Goal: Navigation & Orientation: Find specific page/section

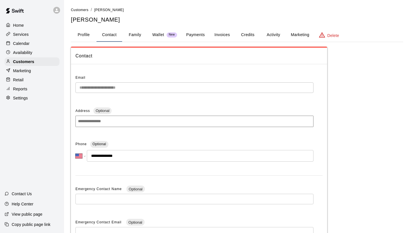
select select "**"
drag, startPoint x: 0, startPoint y: 0, endPoint x: 22, endPoint y: 47, distance: 51.4
click at [22, 46] on div "Calendar" at bounding box center [32, 43] width 55 height 9
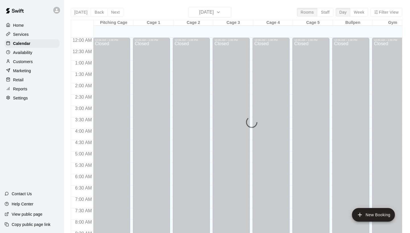
scroll to position [327, 0]
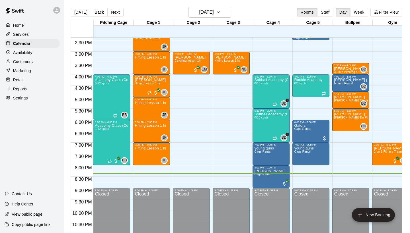
click at [21, 87] on p "Reports" at bounding box center [20, 89] width 14 height 6
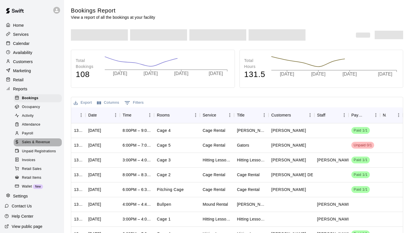
click at [31, 140] on span "Sales & Revenue" at bounding box center [36, 143] width 28 height 6
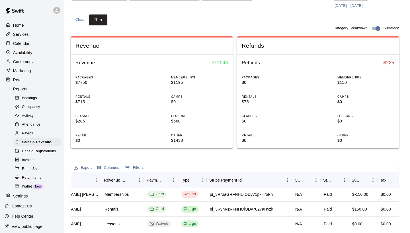
scroll to position [46, 169]
click at [280, 158] on div "Sales and Revenue Report View your sales and revenue reports Visit your Stripe …" at bounding box center [235, 153] width 328 height 416
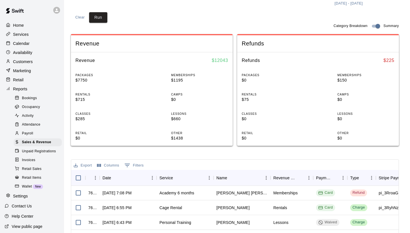
scroll to position [65, 0]
click at [23, 43] on p "Calendar" at bounding box center [21, 44] width 16 height 6
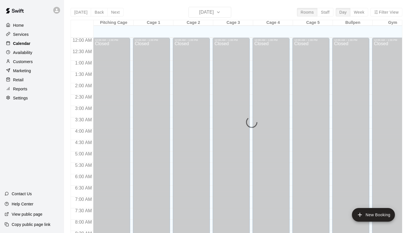
scroll to position [327, 0]
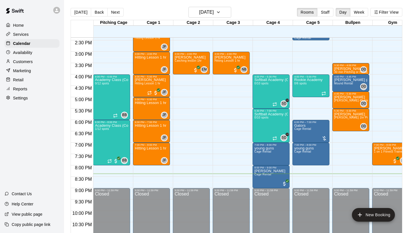
click at [27, 61] on p "Customers" at bounding box center [23, 62] width 20 height 6
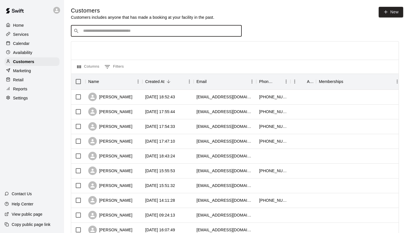
click at [131, 32] on input "Search customers by name or email" at bounding box center [160, 31] width 158 height 6
type input "****"
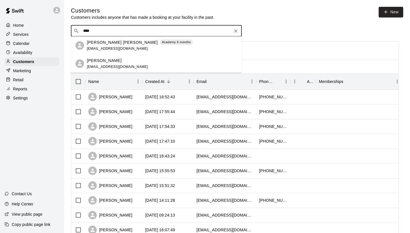
click at [106, 46] on div "[PERSON_NAME] [PERSON_NAME] Academy 6 months [EMAIL_ADDRESS][DOMAIN_NAME]" at bounding box center [140, 46] width 106 height 12
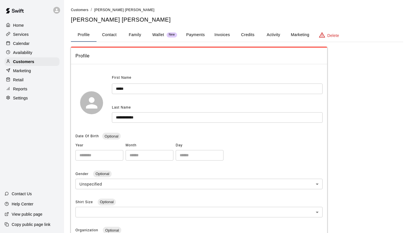
click at [197, 32] on button "Payments" at bounding box center [195, 35] width 28 height 14
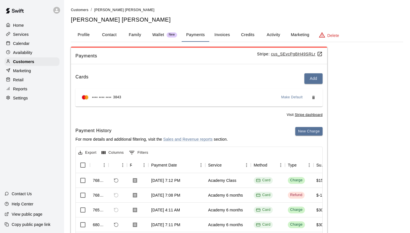
click at [273, 34] on button "Activity" at bounding box center [273, 35] width 26 height 14
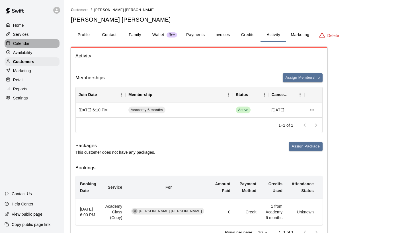
click at [26, 42] on p "Calendar" at bounding box center [21, 44] width 16 height 6
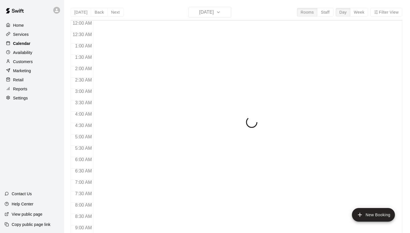
scroll to position [327, 0]
